Goal: Information Seeking & Learning: Learn about a topic

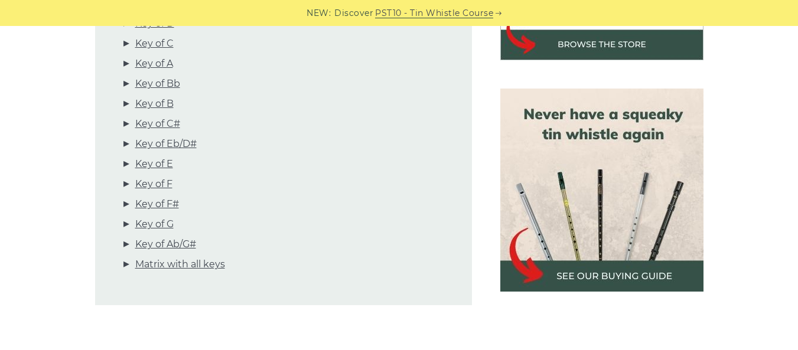
scroll to position [496, 0]
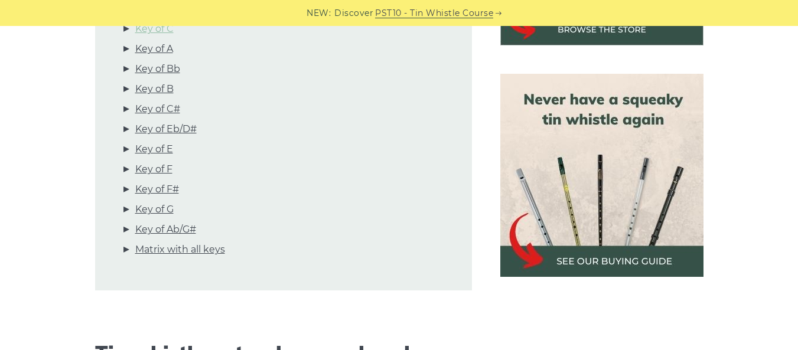
click at [162, 33] on link "Key of C" at bounding box center [154, 28] width 38 height 15
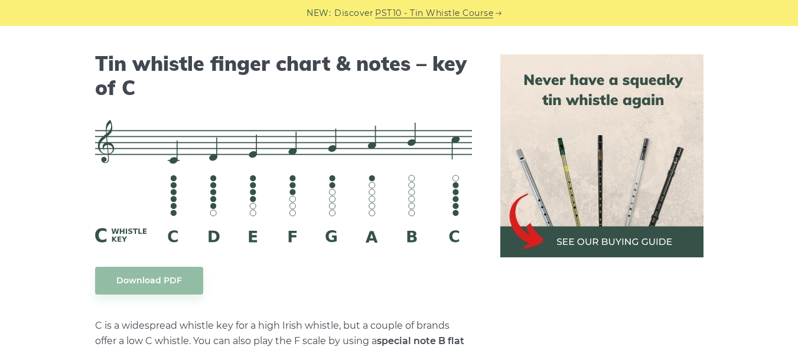
scroll to position [2959, 0]
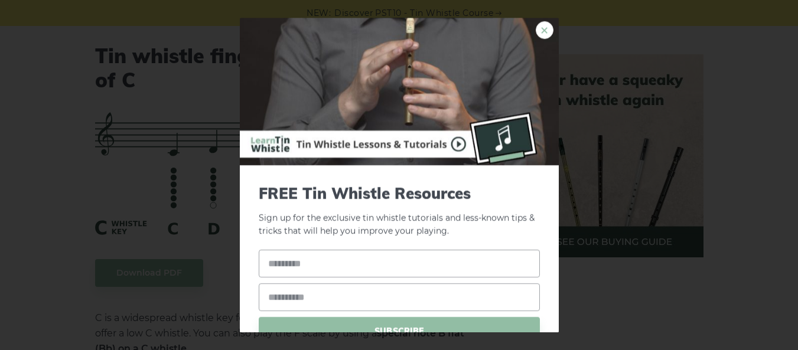
click at [536, 28] on link "×" at bounding box center [545, 30] width 18 height 18
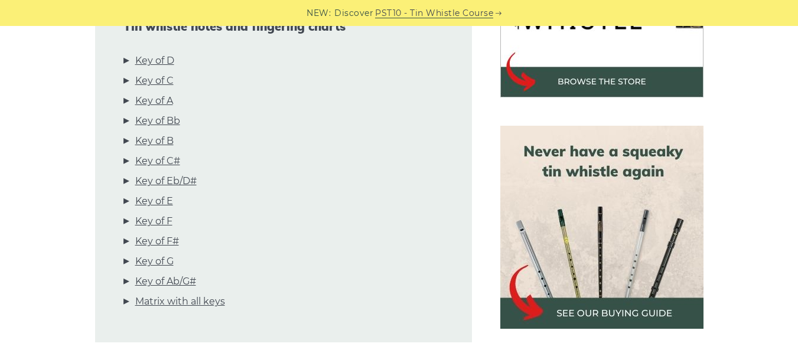
scroll to position [473, 0]
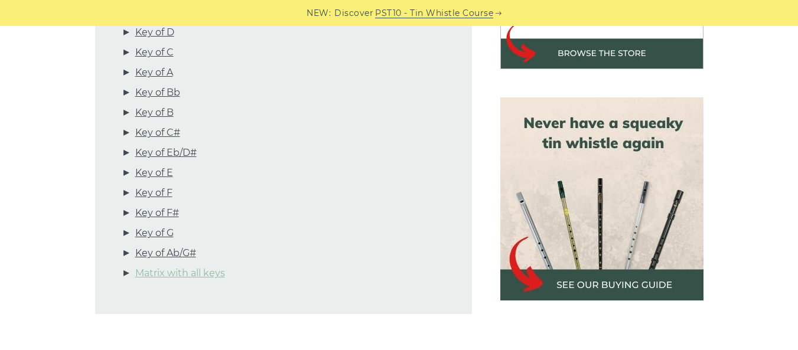
click at [171, 270] on link "Matrix with all keys" at bounding box center [180, 273] width 90 height 15
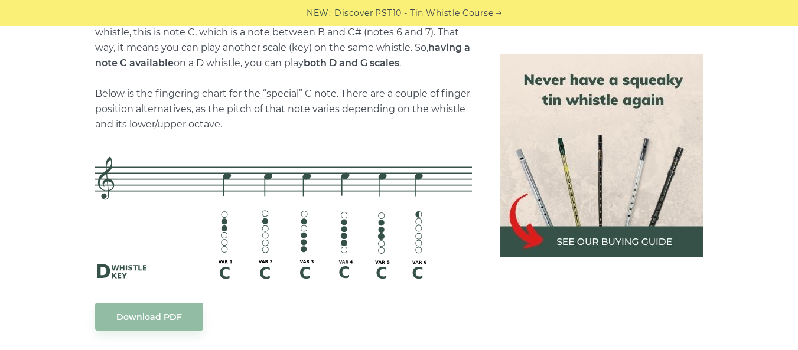
scroll to position [2634, 0]
